Goal: Task Accomplishment & Management: Manage account settings

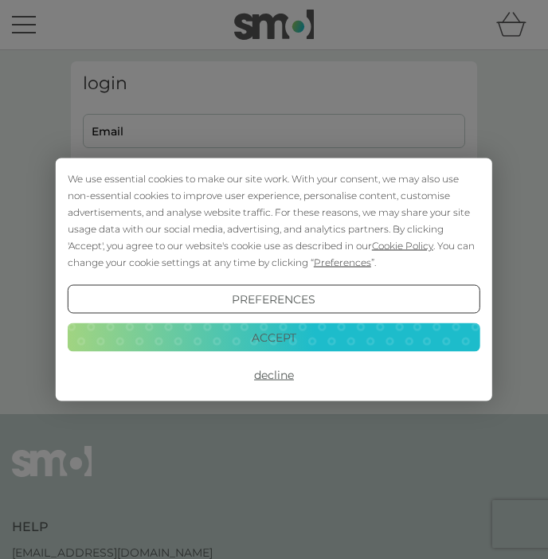
click at [268, 341] on button "Accept" at bounding box center [274, 337] width 413 height 29
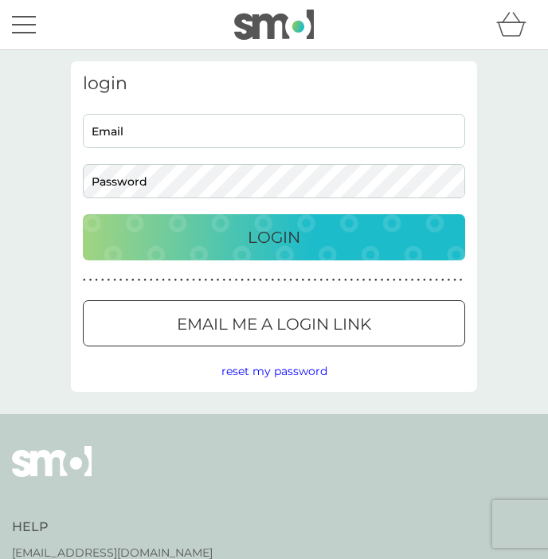
click at [191, 156] on div "Email Password" at bounding box center [274, 156] width 394 height 84
click at [187, 135] on input "Email" at bounding box center [274, 131] width 382 height 34
type input "[EMAIL_ADDRESS][DOMAIN_NAME]"
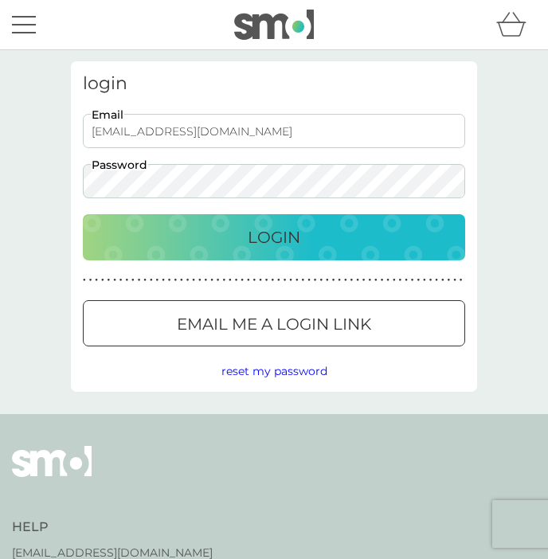
click at [83, 214] on button "Login" at bounding box center [274, 237] width 382 height 46
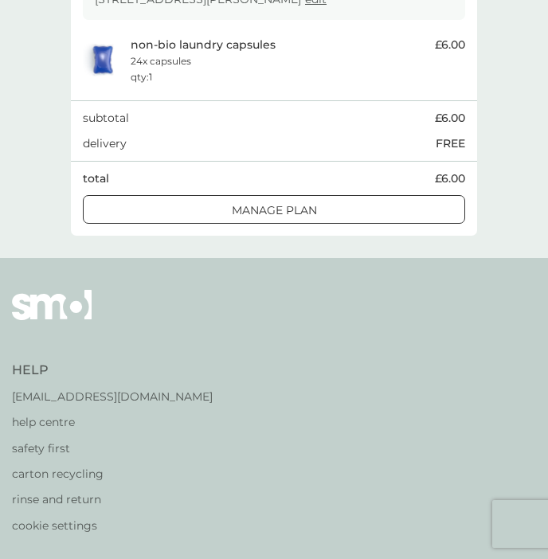
scroll to position [315, 0]
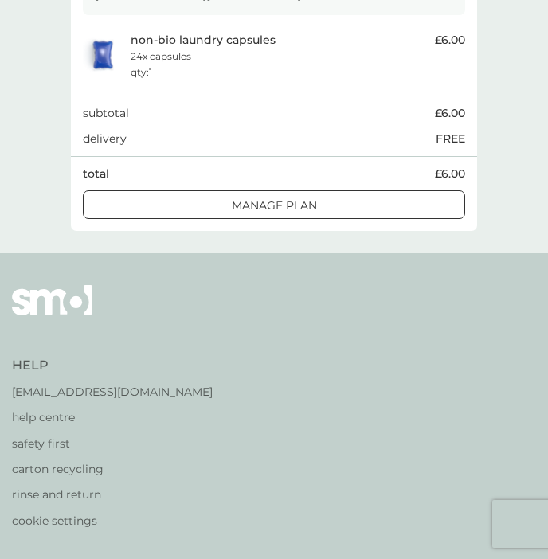
click at [295, 207] on div at bounding box center [273, 206] width 57 height 17
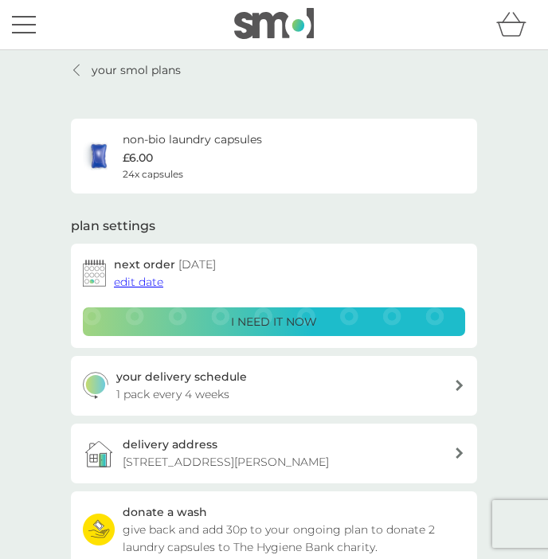
click at [291, 464] on p "[STREET_ADDRESS][PERSON_NAME]" at bounding box center [226, 462] width 206 height 18
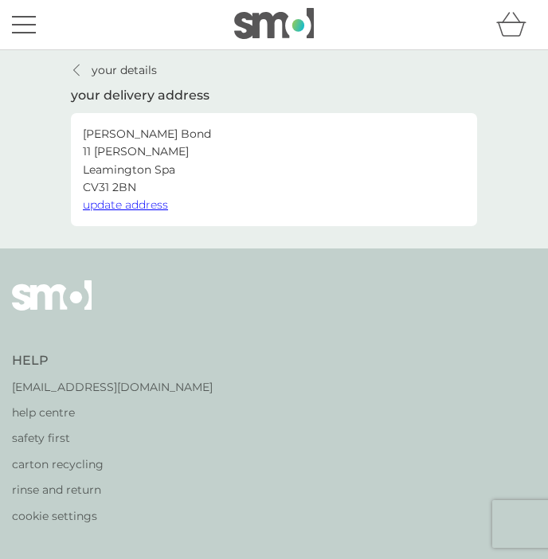
click at [118, 200] on span "update address" at bounding box center [125, 205] width 85 height 14
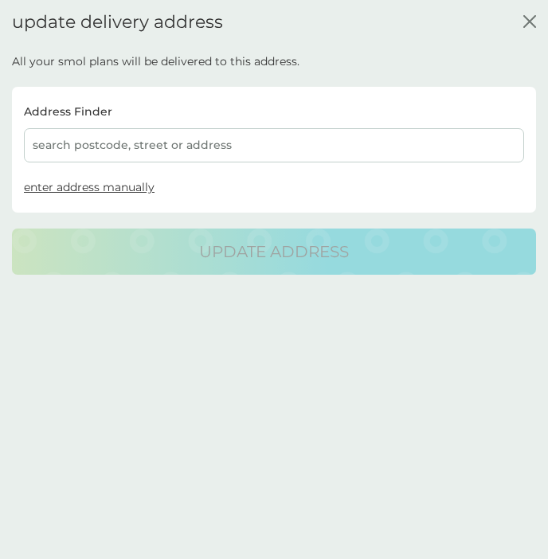
click at [138, 150] on div "search postcode, street or address" at bounding box center [274, 145] width 500 height 34
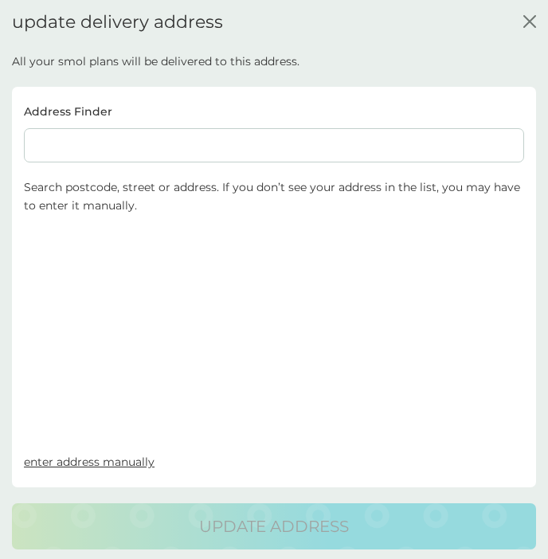
click at [138, 150] on input at bounding box center [274, 145] width 500 height 34
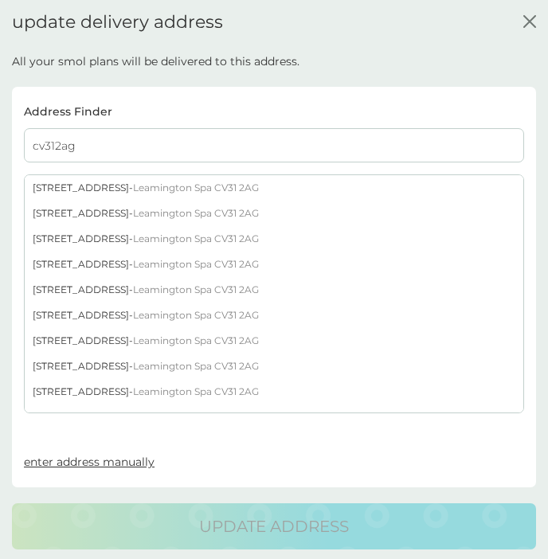
type input "cv312ag"
click at [133, 210] on span "Leamington Spa CV31 2AG" at bounding box center [196, 213] width 126 height 12
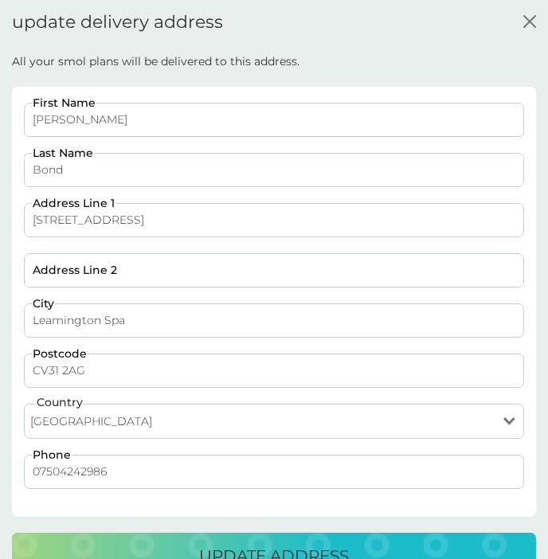
scroll to position [35, 0]
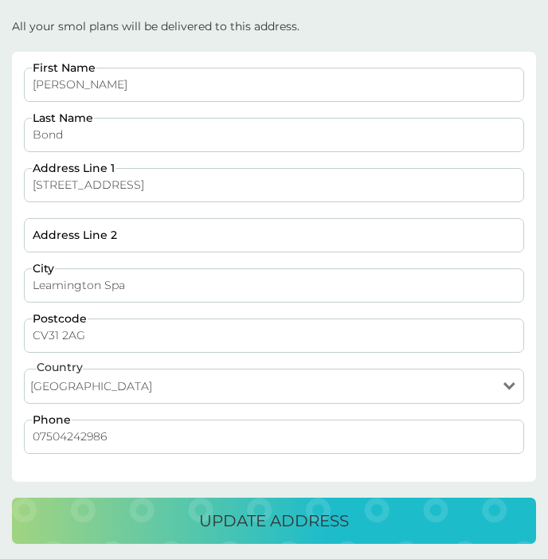
click at [263, 520] on p "update address" at bounding box center [274, 520] width 150 height 25
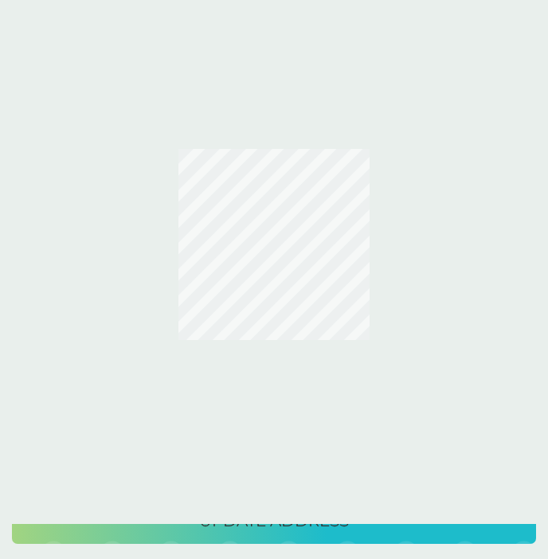
scroll to position [0, 0]
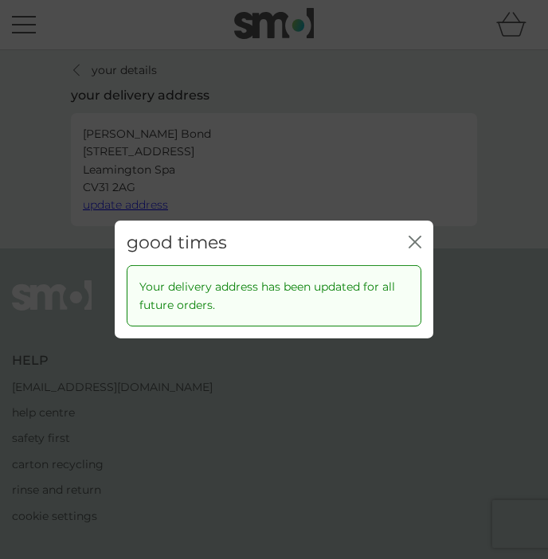
click at [412, 230] on div "good times close" at bounding box center [274, 243] width 319 height 45
click at [413, 241] on icon "close" at bounding box center [412, 242] width 6 height 11
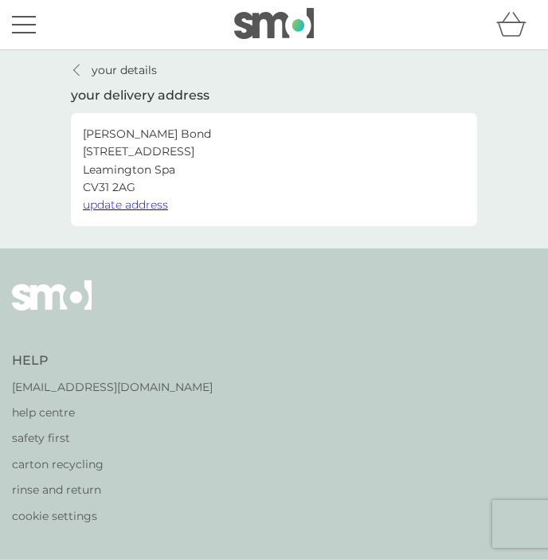
click at [138, 73] on p "your details" at bounding box center [124, 70] width 65 height 18
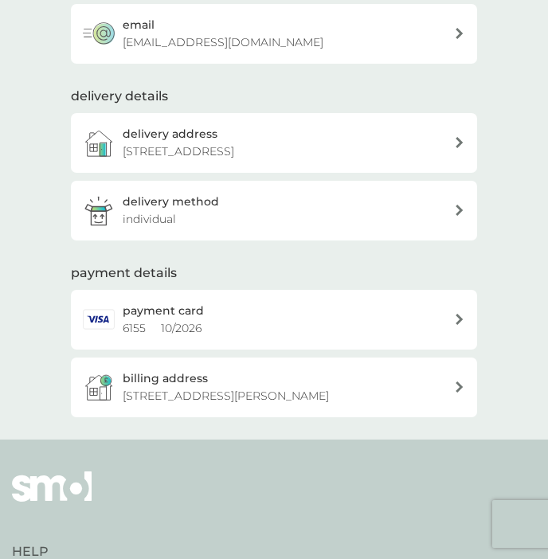
scroll to position [139, 0]
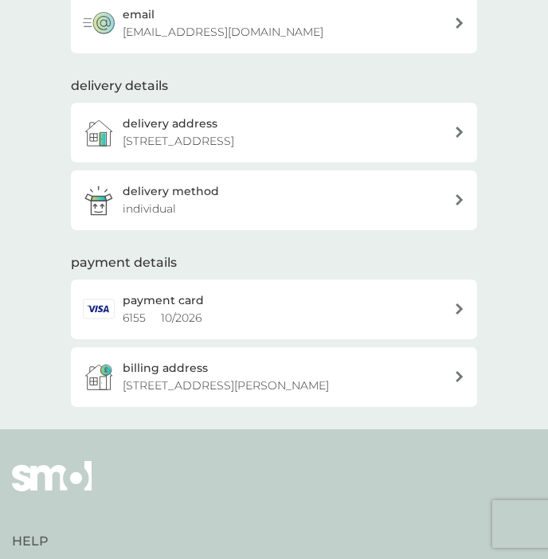
click at [370, 401] on div "billing address [STREET_ADDRESS][PERSON_NAME]" at bounding box center [274, 377] width 406 height 60
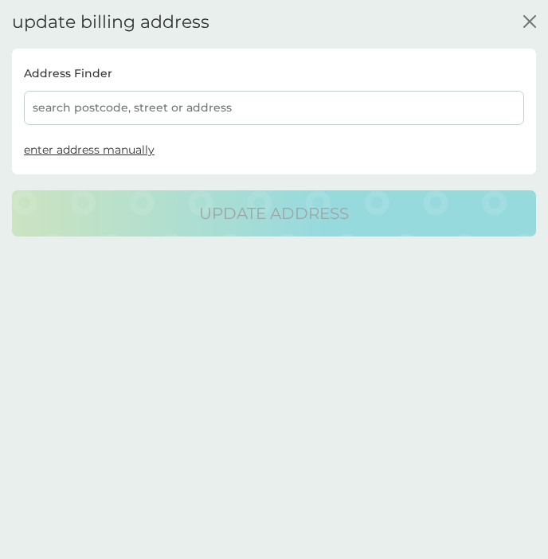
click at [151, 110] on div "search postcode, street or address" at bounding box center [274, 108] width 500 height 34
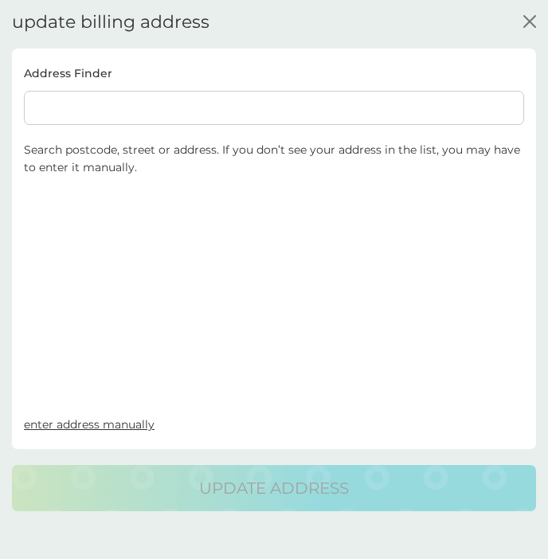
click at [147, 112] on input at bounding box center [274, 108] width 500 height 34
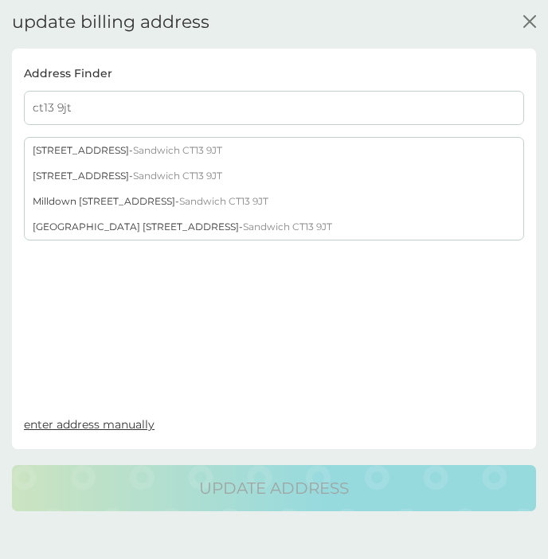
type input "ct13 9jt"
click at [161, 152] on span "Sandwich CT13 9JT" at bounding box center [177, 150] width 89 height 12
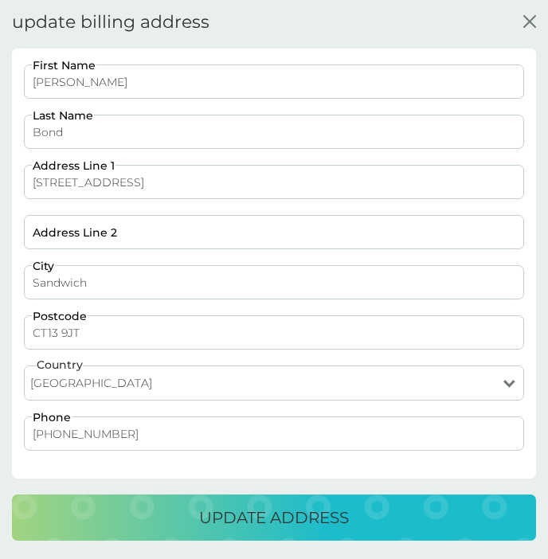
click at [174, 507] on div "update address" at bounding box center [274, 517] width 492 height 25
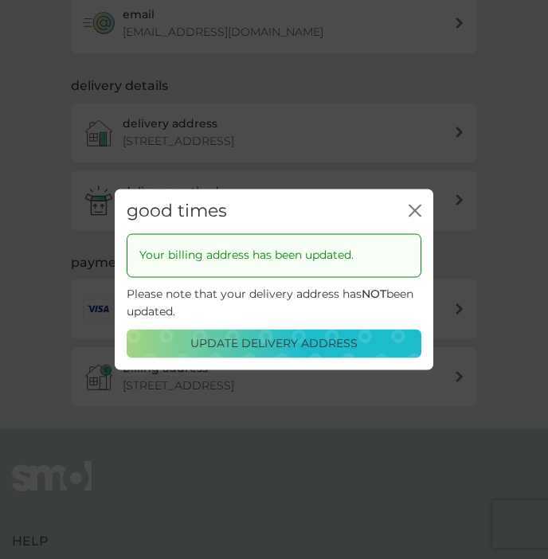
click at [418, 198] on div "good times close" at bounding box center [274, 211] width 319 height 45
click at [409, 219] on button "close" at bounding box center [415, 211] width 13 height 15
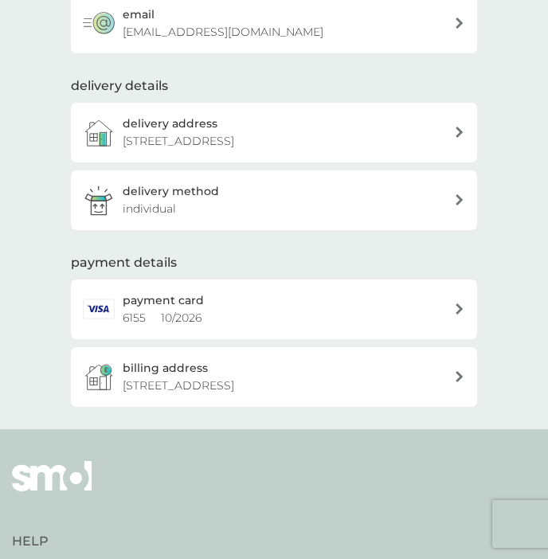
scroll to position [0, 0]
